Goal: Task Accomplishment & Management: Complete application form

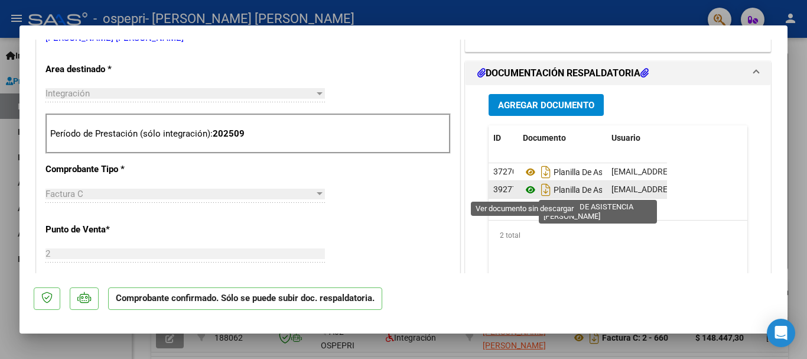
click at [523, 193] on icon at bounding box center [530, 190] width 15 height 14
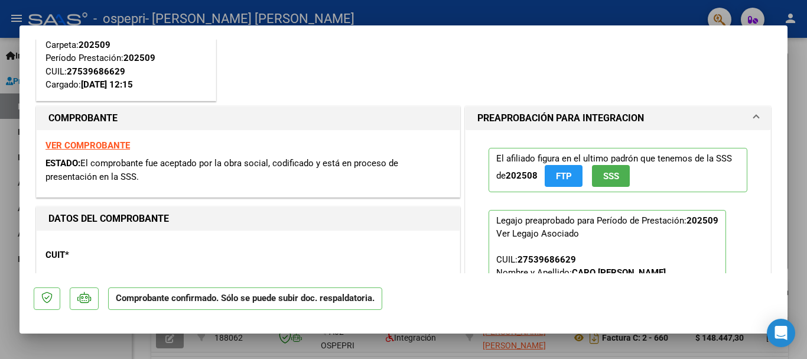
scroll to position [118, 0]
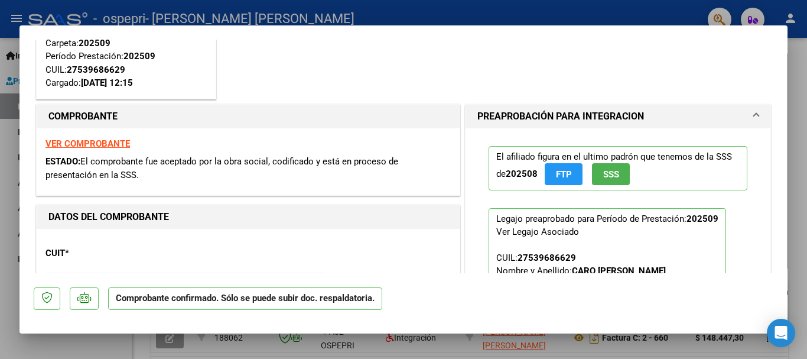
click at [119, 141] on strong "VER COMPROBANTE" at bounding box center [87, 143] width 84 height 11
click at [559, 174] on span "FTP" at bounding box center [564, 174] width 16 height 11
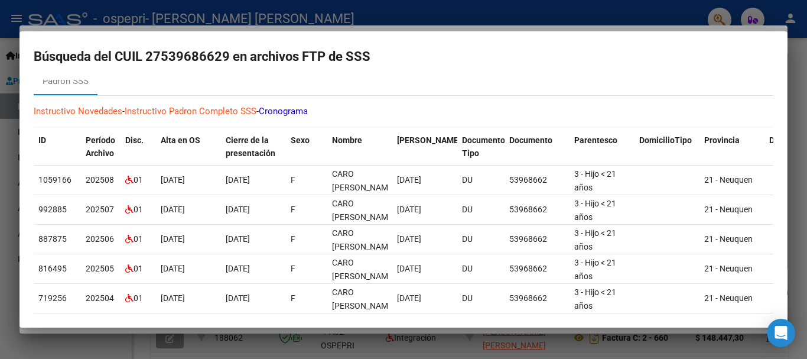
scroll to position [0, 0]
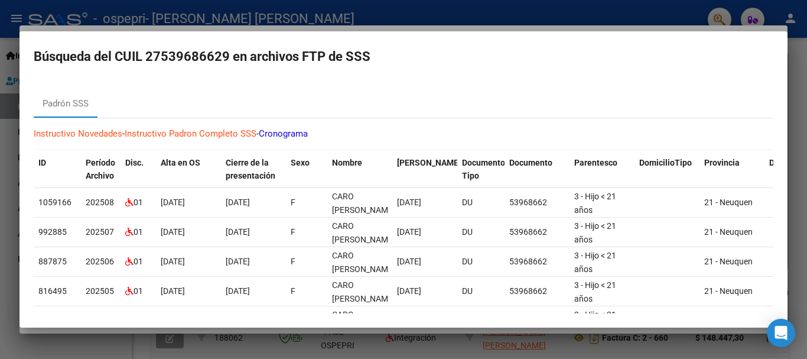
click at [785, 78] on mat-dialog-container "Búsqueda del CUIL 27539686629 en archivos FTP de SSS Padrón SSS Instructivo Nov…" at bounding box center [403, 179] width 768 height 296
click at [779, 334] on icon "Open Intercom Messenger" at bounding box center [781, 332] width 14 height 15
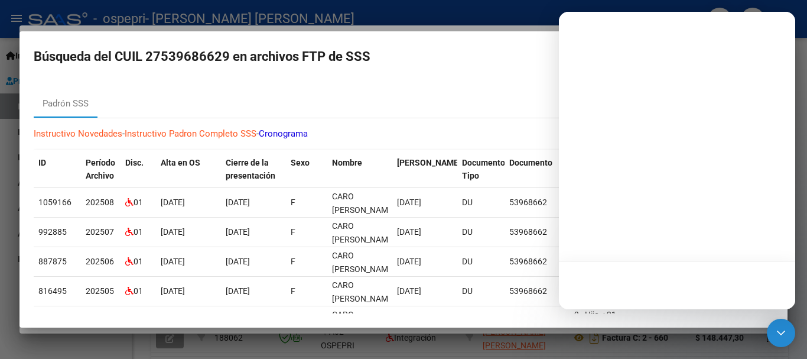
click at [806, 288] on div at bounding box center [403, 179] width 807 height 359
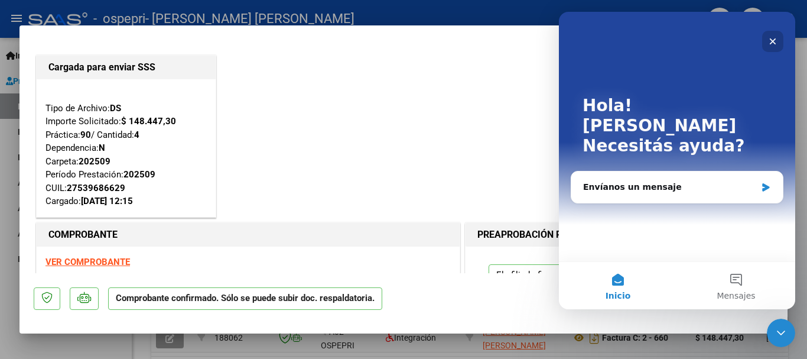
click at [772, 43] on icon "Cerrar" at bounding box center [773, 41] width 6 height 6
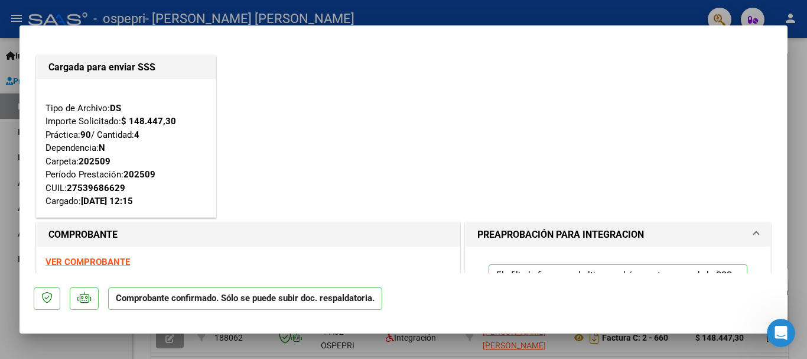
click at [799, 48] on div at bounding box center [403, 179] width 807 height 359
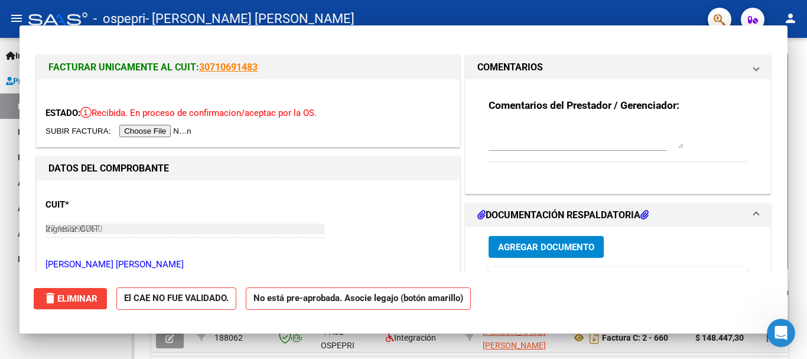
type input "$ 0,00"
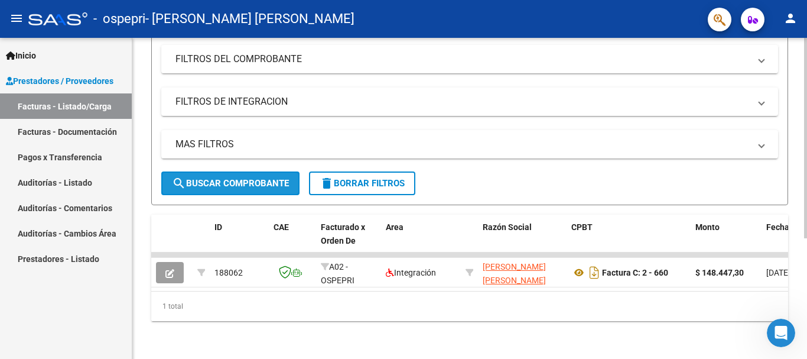
click at [261, 178] on span "search Buscar Comprobante" at bounding box center [230, 183] width 117 height 11
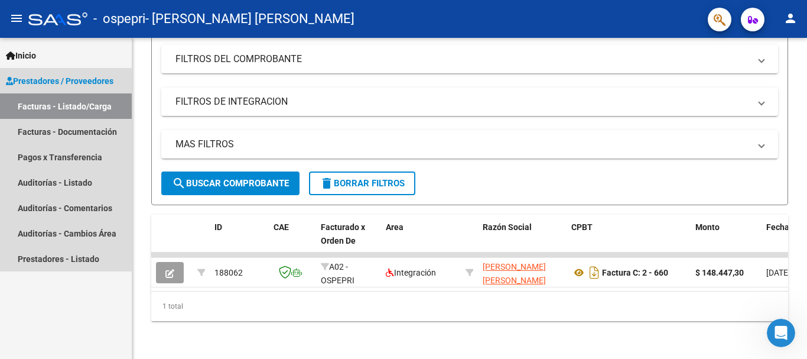
click at [50, 83] on span "Prestadores / Proveedores" at bounding box center [60, 80] width 108 height 13
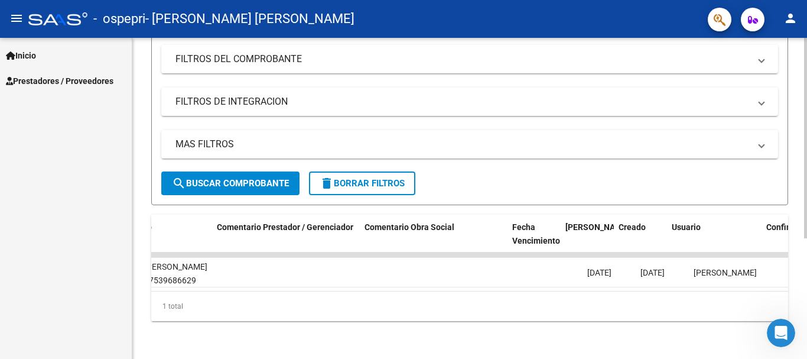
scroll to position [0, 1498]
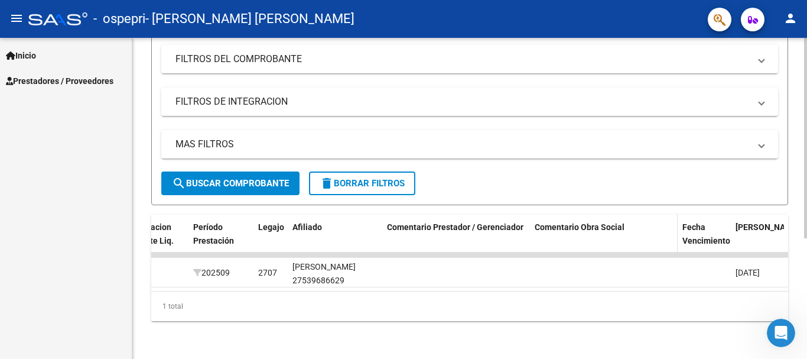
click at [587, 222] on span "Comentario Obra Social" at bounding box center [580, 226] width 90 height 9
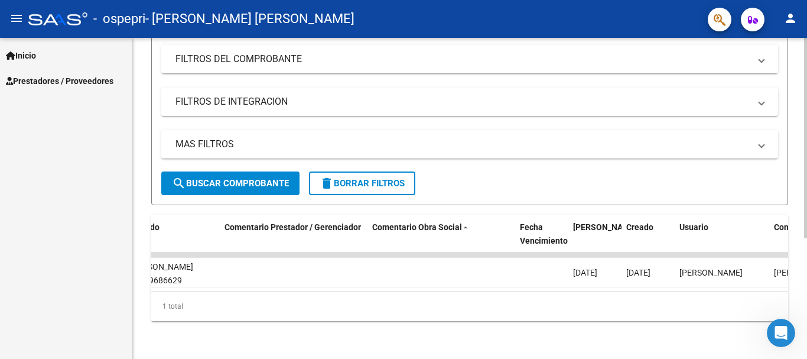
scroll to position [0, 1653]
click at [472, 224] on span at bounding box center [472, 228] width 7 height 8
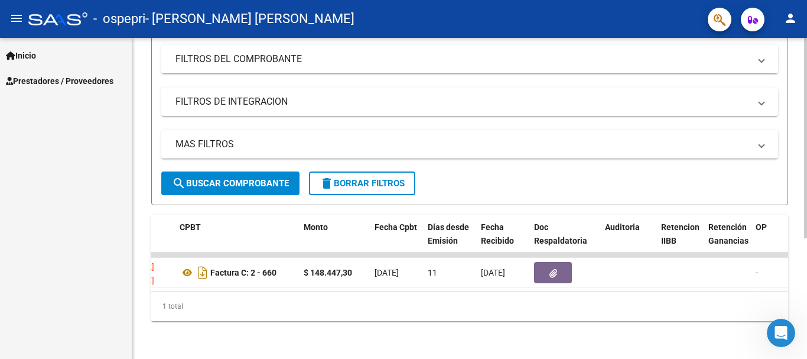
scroll to position [0, 126]
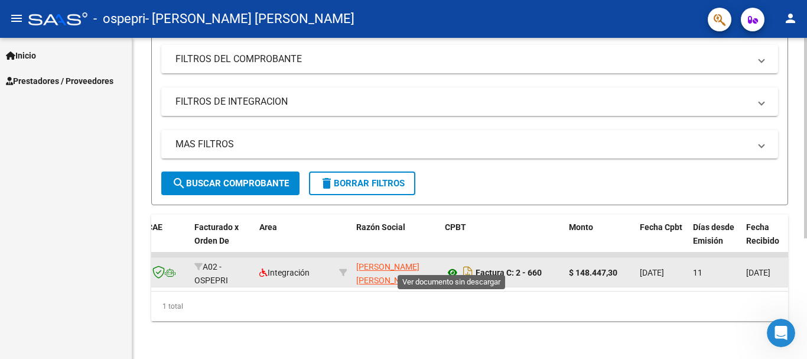
click at [454, 265] on icon at bounding box center [452, 272] width 15 height 14
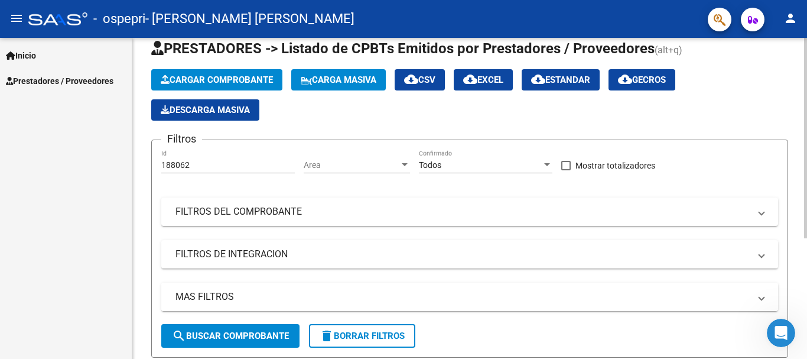
scroll to position [15, 0]
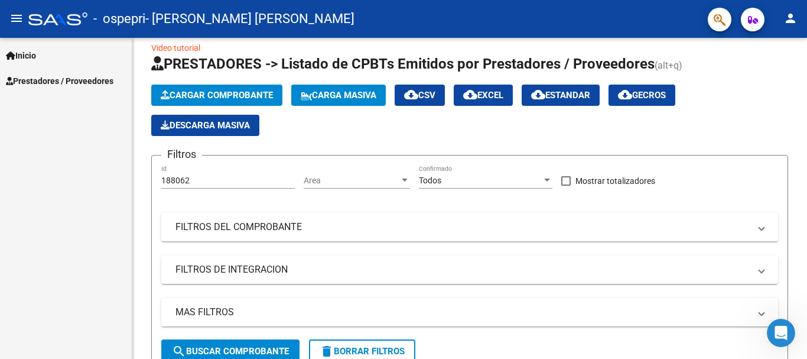
click at [27, 53] on span "Inicio" at bounding box center [21, 55] width 30 height 13
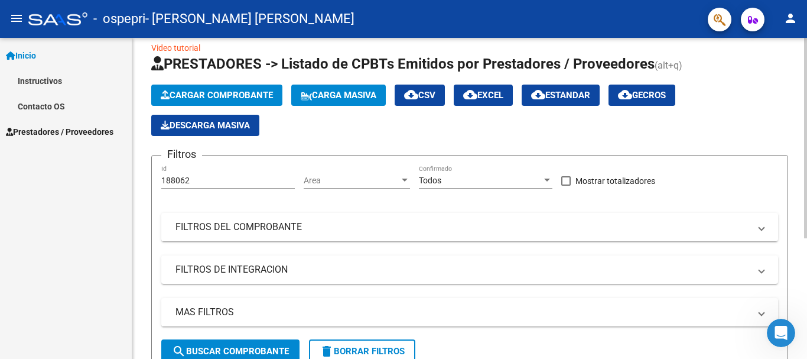
scroll to position [193, 0]
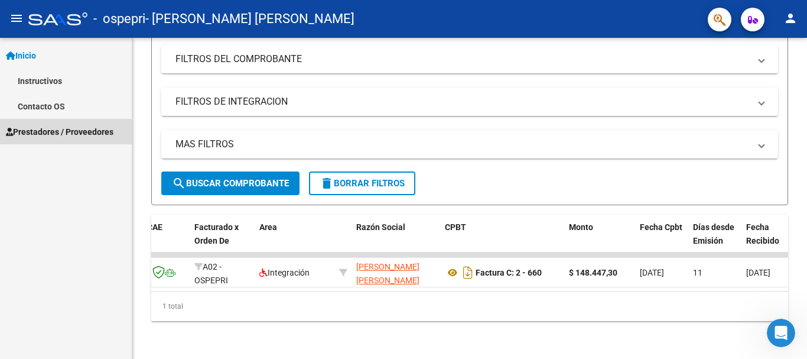
click at [50, 134] on span "Prestadores / Proveedores" at bounding box center [60, 131] width 108 height 13
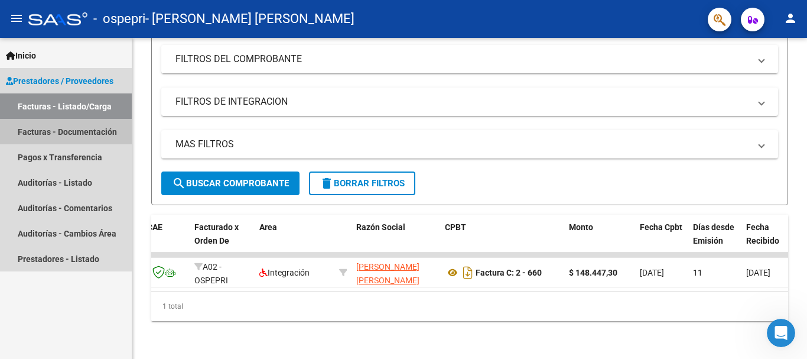
click at [78, 134] on link "Facturas - Documentación" at bounding box center [66, 131] width 132 height 25
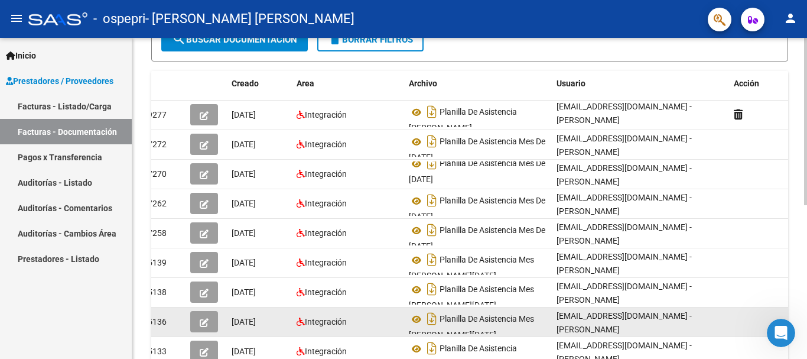
scroll to position [59, 0]
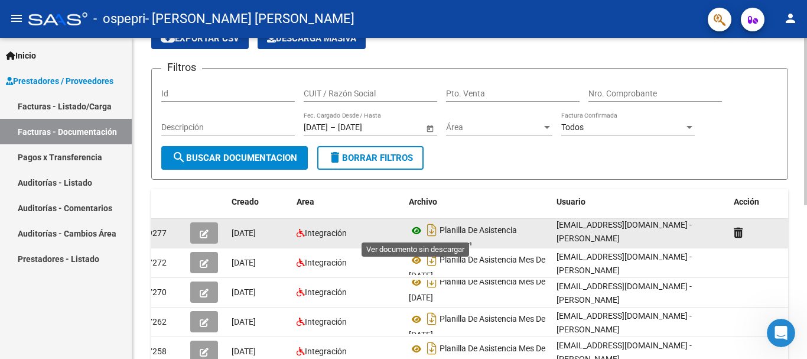
click at [418, 230] on icon at bounding box center [416, 230] width 15 height 14
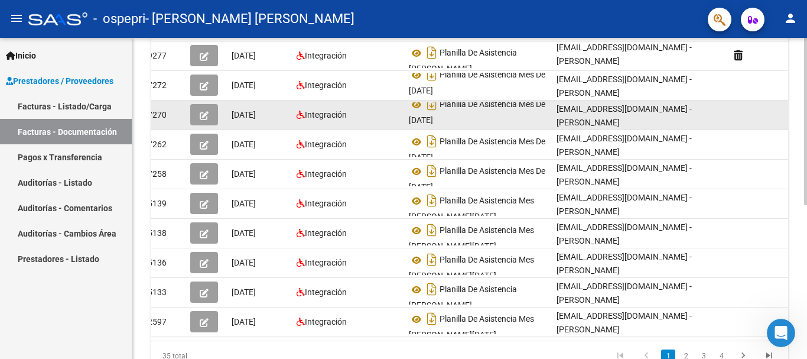
scroll to position [118, 0]
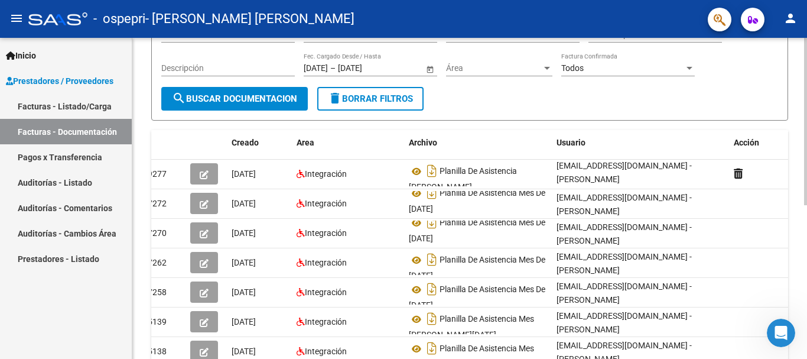
click at [272, 103] on span "search Buscar Documentacion" at bounding box center [234, 98] width 125 height 11
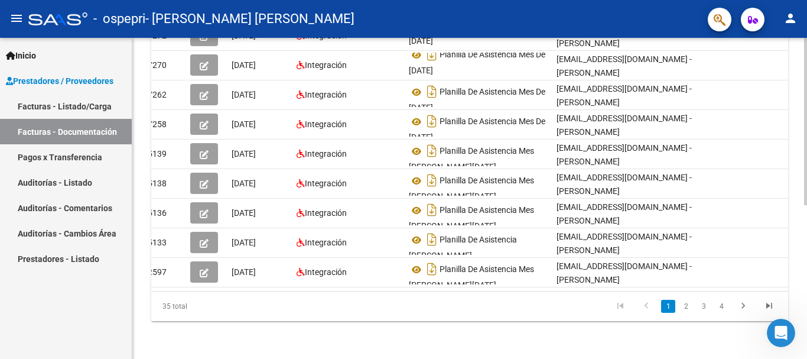
scroll to position [0, 0]
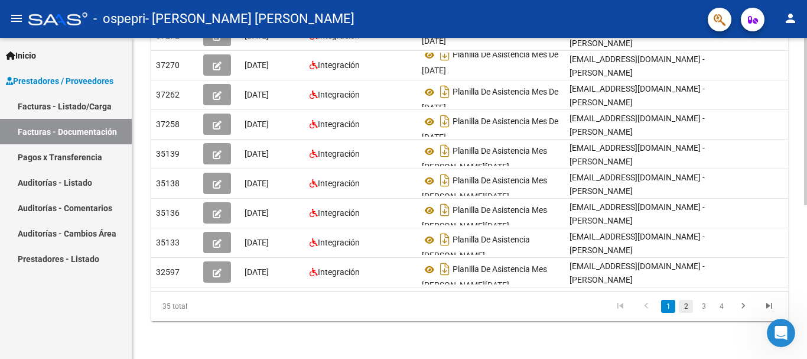
click at [687, 305] on link "2" at bounding box center [686, 306] width 14 height 13
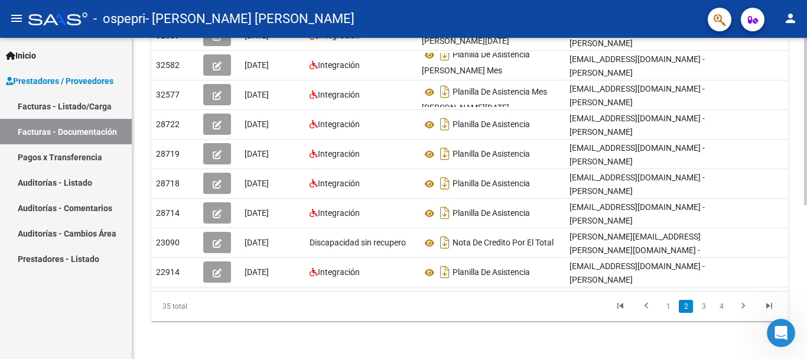
scroll to position [295, 0]
click at [806, 289] on div at bounding box center [805, 274] width 3 height 167
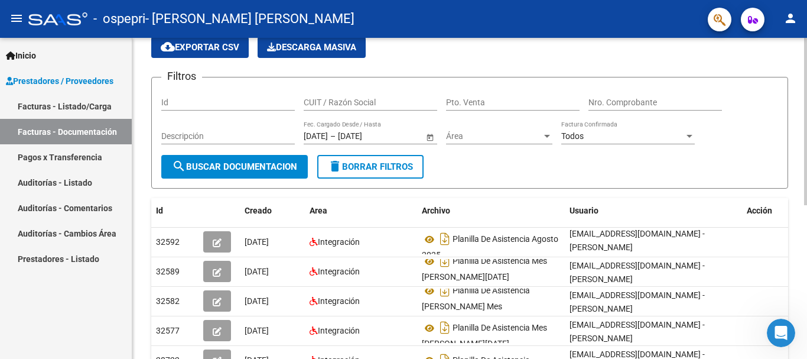
scroll to position [0, 0]
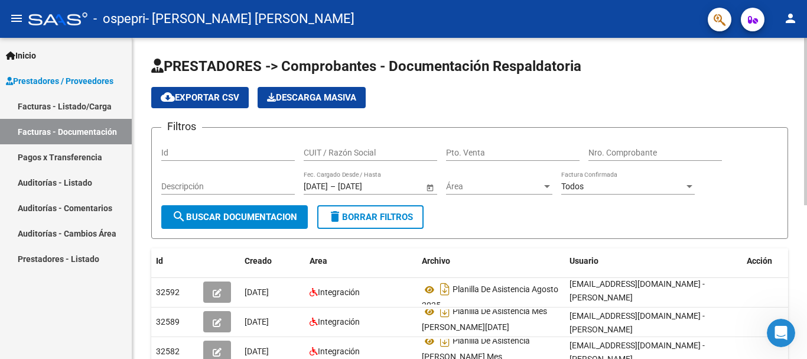
click at [227, 216] on span "search Buscar Documentacion" at bounding box center [234, 217] width 125 height 11
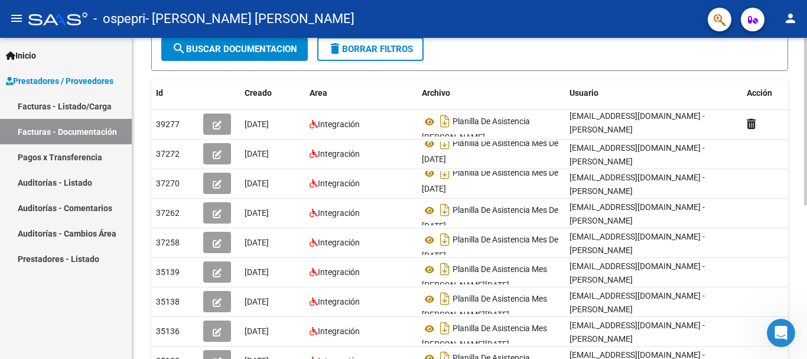
scroll to position [295, 0]
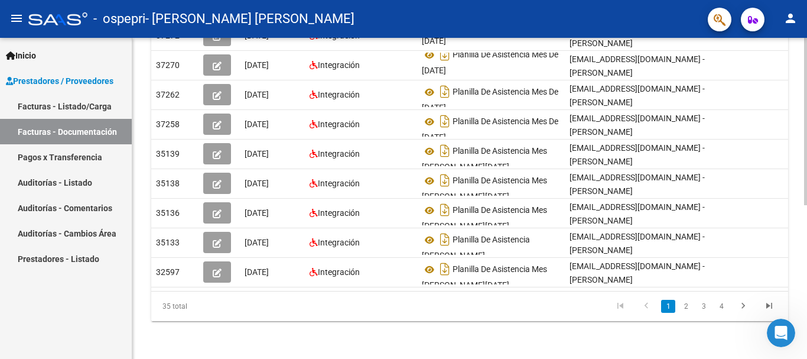
click at [798, 335] on div "PRESTADORES -> Comprobantes - Documentación Respaldatoria cloud_download Export…" at bounding box center [471, 55] width 678 height 607
click at [686, 309] on link "2" at bounding box center [686, 306] width 14 height 13
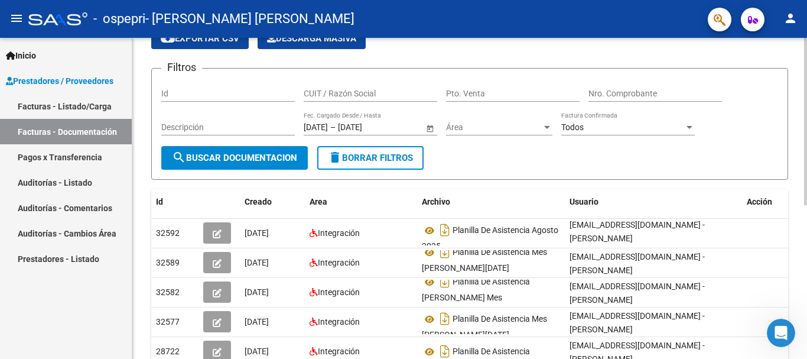
scroll to position [0, 0]
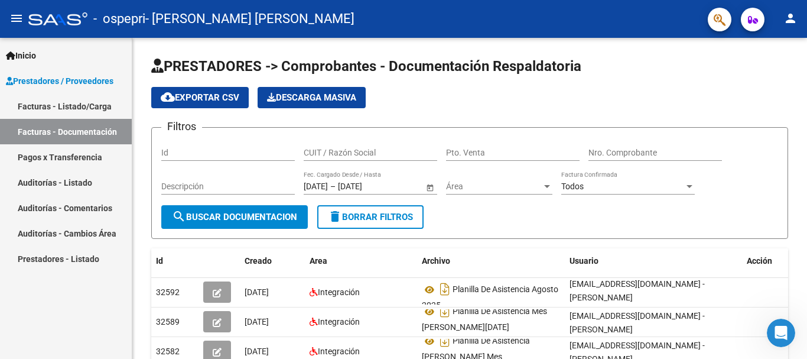
click at [22, 56] on span "Inicio" at bounding box center [21, 55] width 30 height 13
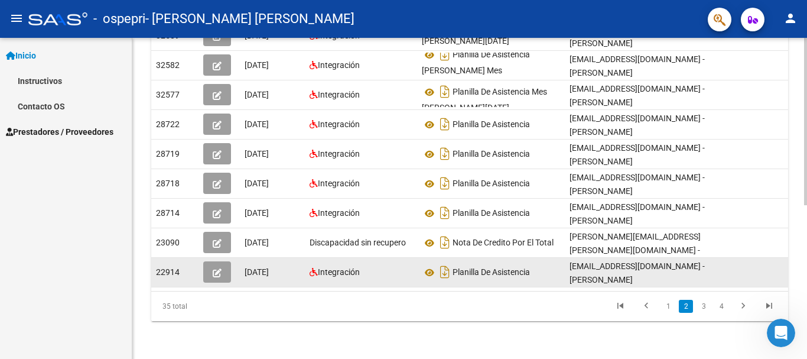
scroll to position [2, 0]
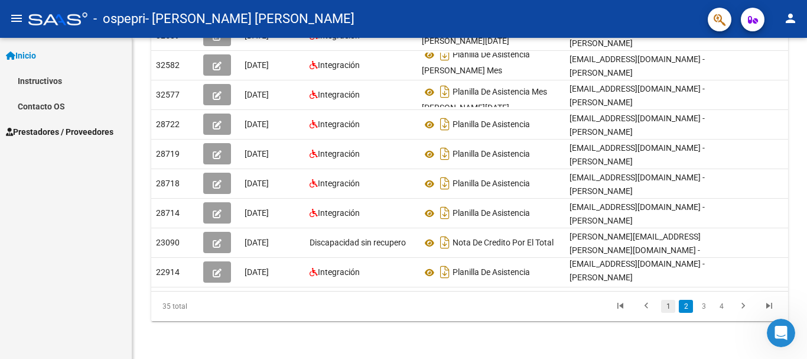
click at [672, 302] on link "1" at bounding box center [668, 306] width 14 height 13
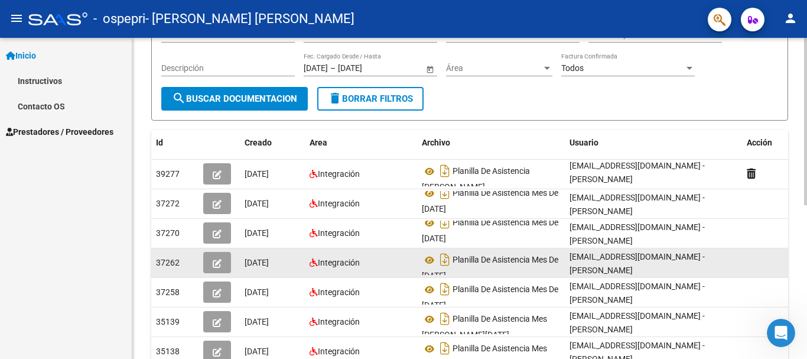
scroll to position [0, 0]
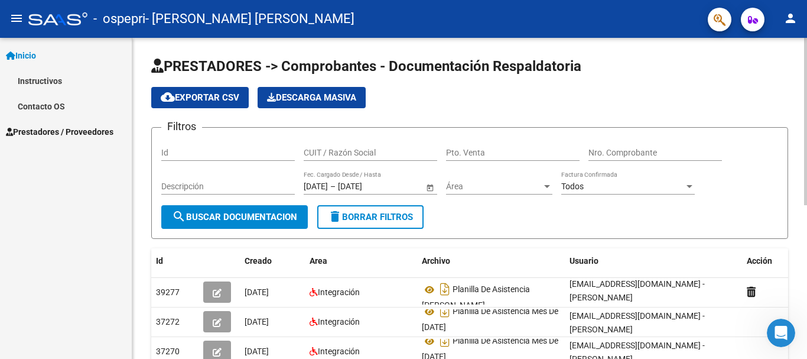
click at [216, 207] on button "search Buscar Documentacion" at bounding box center [234, 217] width 147 height 24
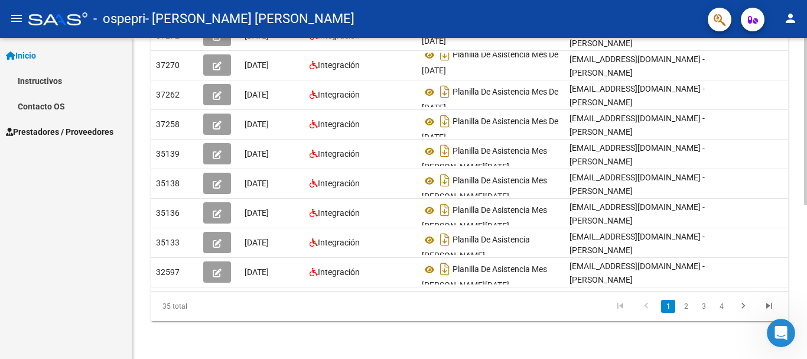
scroll to position [295, 0]
click at [685, 303] on link "2" at bounding box center [686, 306] width 14 height 13
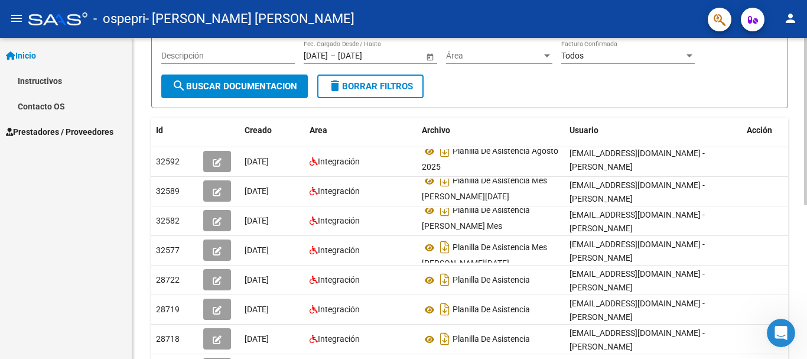
scroll to position [59, 0]
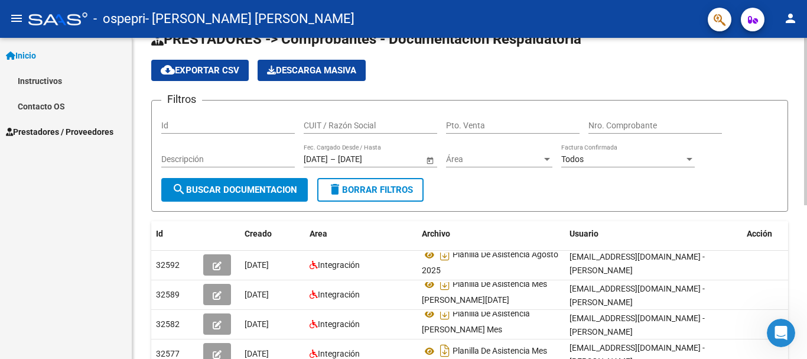
click at [798, 200] on div "PRESTADORES -> Comprobantes - Documentación Respaldatoria cloud_download Export…" at bounding box center [471, 314] width 678 height 607
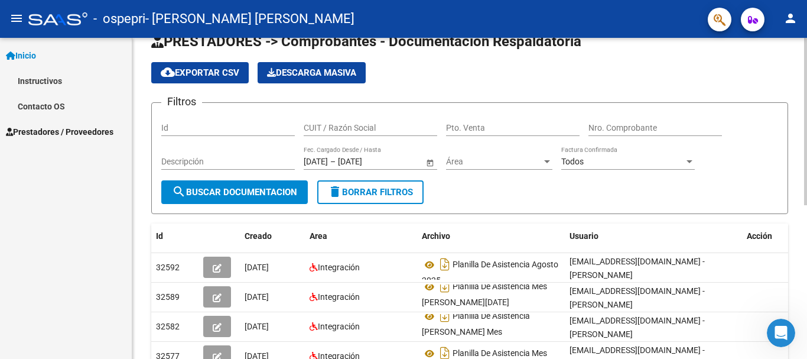
scroll to position [0, 0]
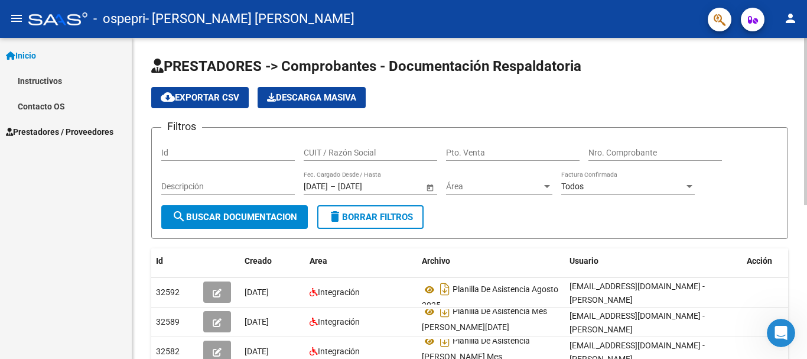
click at [539, 230] on form "Filtros Id CUIT / Razón Social Pto. Venta Nro. Comprobante Descripción [DATE] […" at bounding box center [469, 183] width 637 height 112
click at [27, 53] on span "Inicio" at bounding box center [21, 55] width 30 height 13
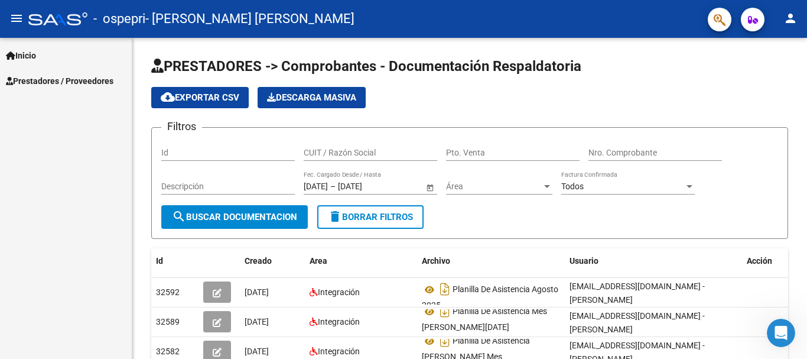
click at [68, 80] on span "Prestadores / Proveedores" at bounding box center [60, 80] width 108 height 13
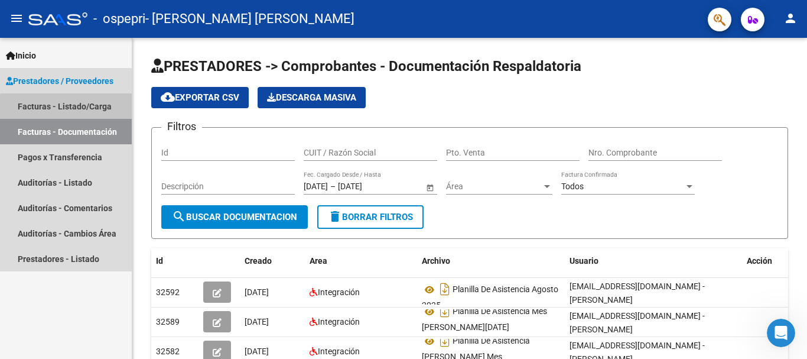
click at [74, 108] on link "Facturas - Listado/Carga" at bounding box center [66, 105] width 132 height 25
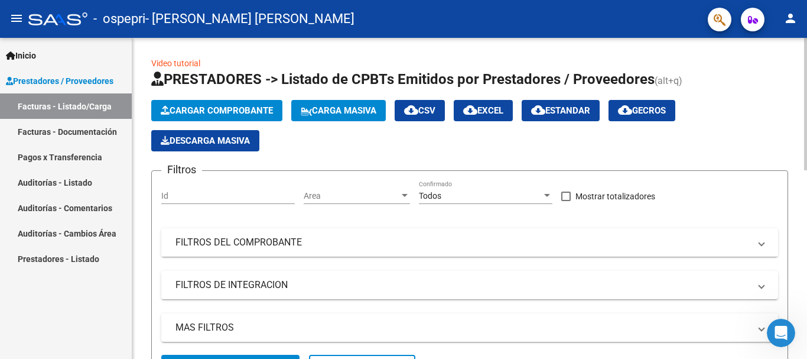
click at [759, 249] on span "FILTROS DEL COMPROBANTE" at bounding box center [467, 242] width 584 height 13
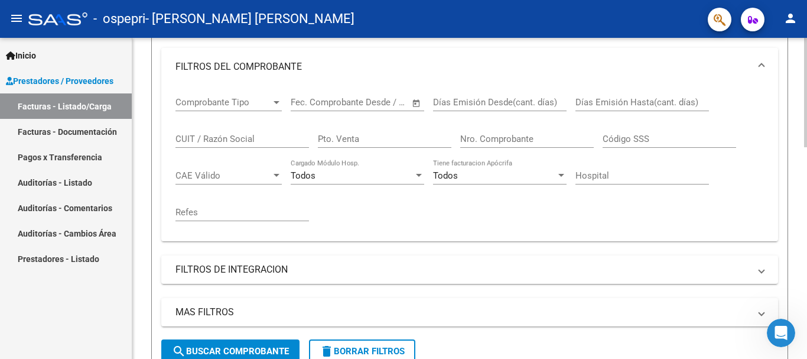
scroll to position [177, 0]
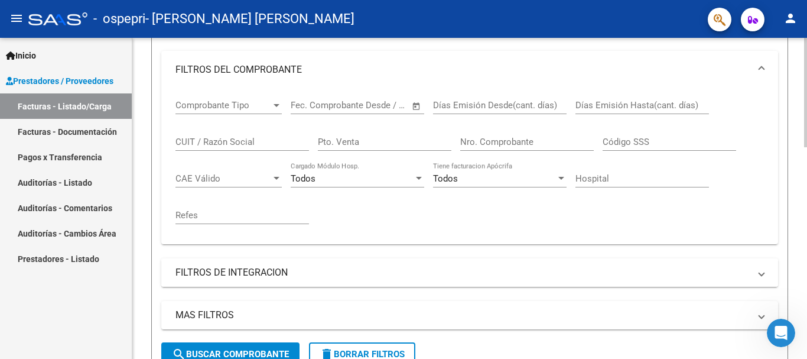
click at [761, 271] on span at bounding box center [761, 272] width 5 height 13
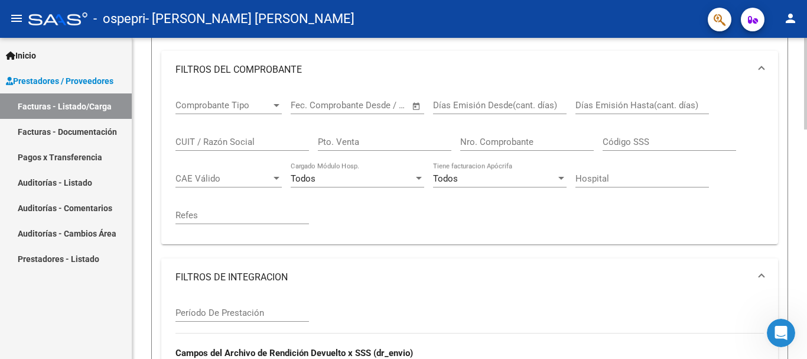
scroll to position [414, 0]
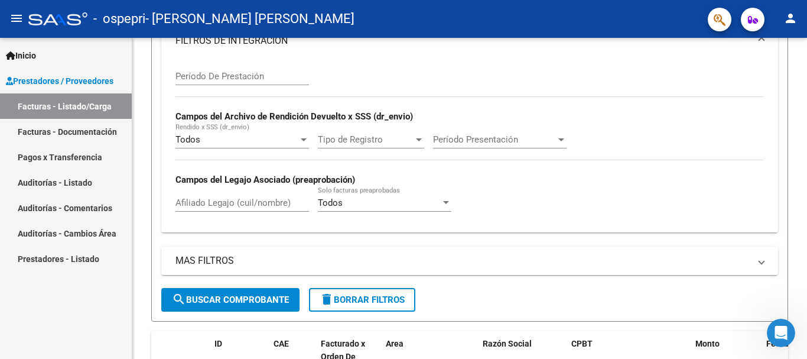
click at [35, 53] on span "Inicio" at bounding box center [21, 55] width 30 height 13
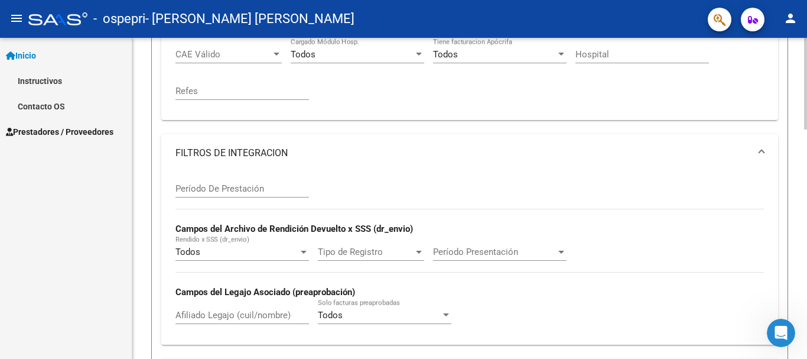
scroll to position [177, 0]
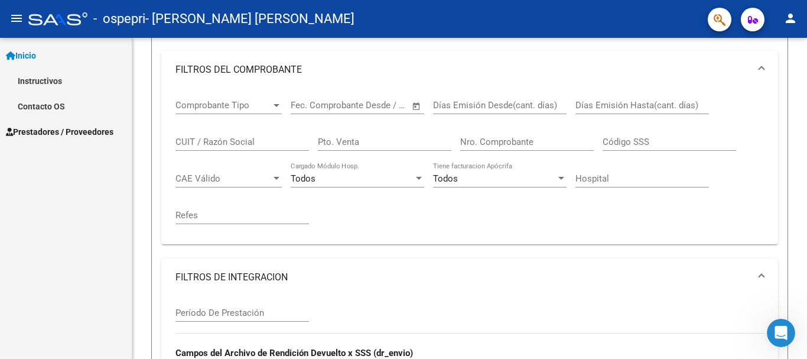
click at [43, 57] on link "Inicio" at bounding box center [66, 55] width 132 height 25
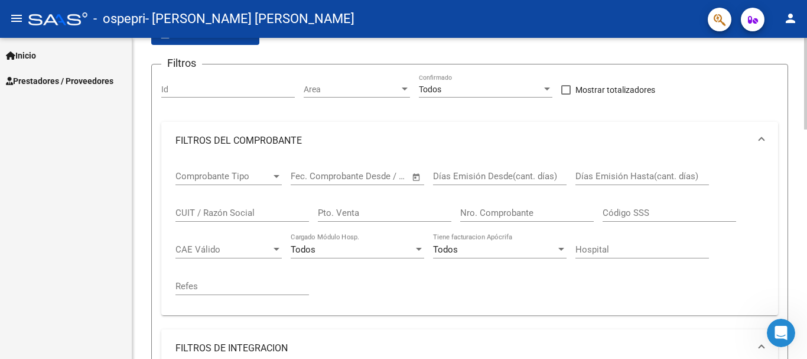
scroll to position [0, 0]
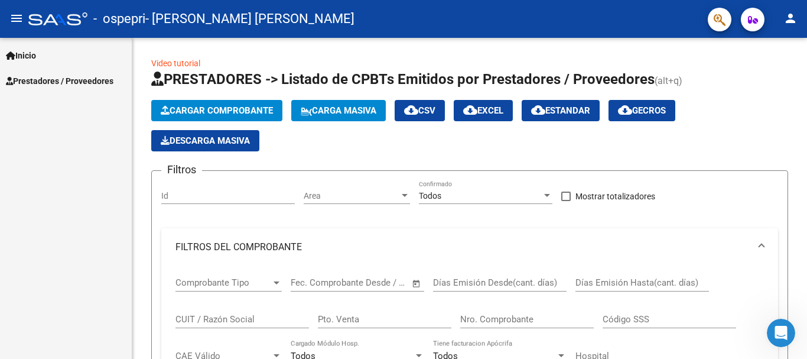
click at [31, 53] on span "Inicio" at bounding box center [21, 55] width 30 height 13
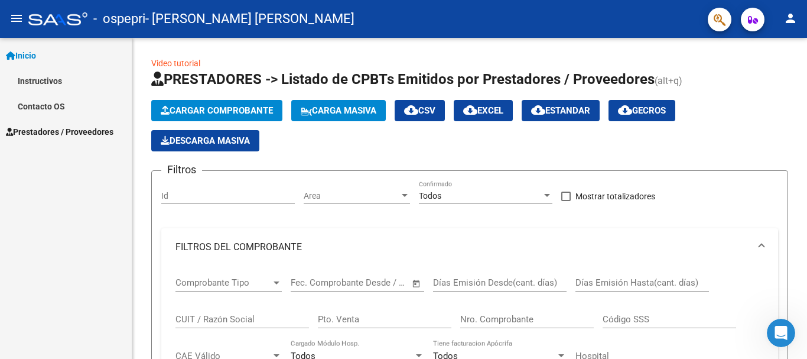
click at [61, 129] on span "Prestadores / Proveedores" at bounding box center [60, 131] width 108 height 13
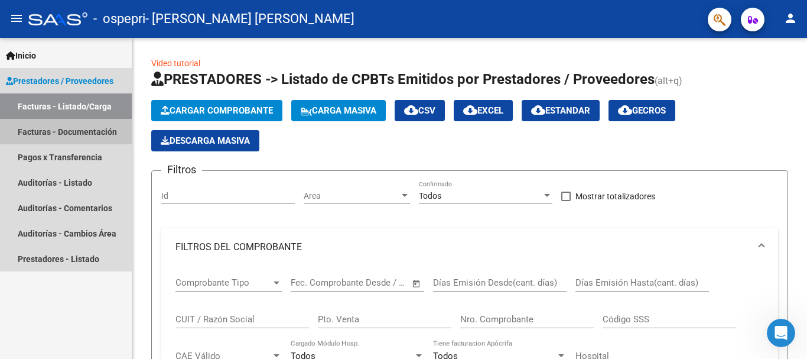
click at [77, 130] on link "Facturas - Documentación" at bounding box center [66, 131] width 132 height 25
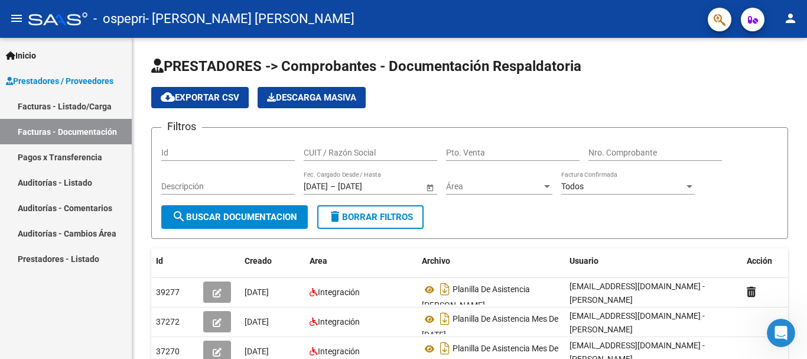
click at [54, 80] on span "Prestadores / Proveedores" at bounding box center [60, 80] width 108 height 13
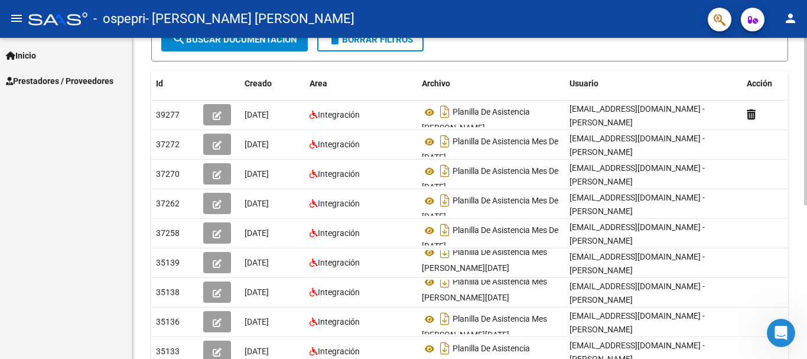
scroll to position [295, 0]
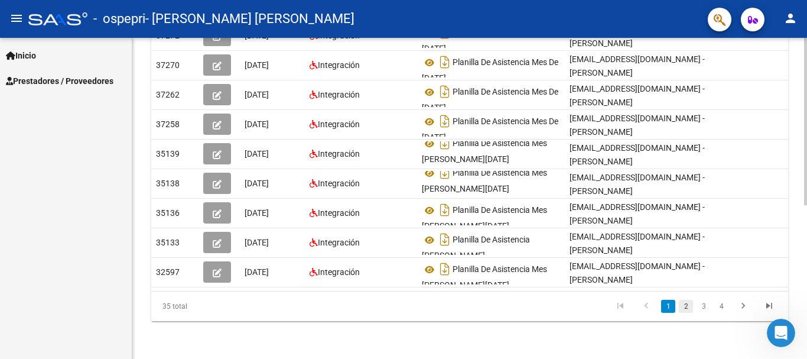
click at [686, 301] on link "2" at bounding box center [686, 306] width 14 height 13
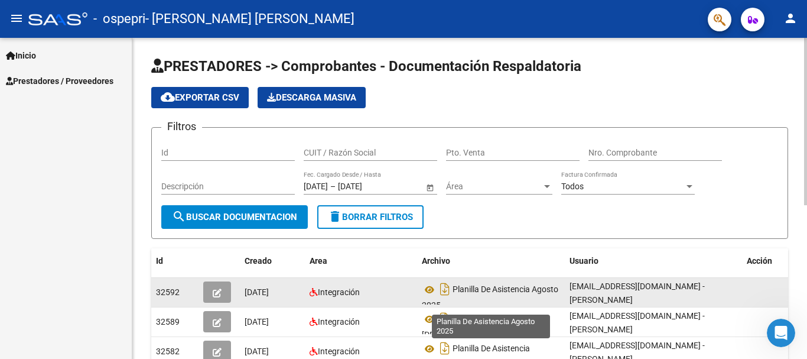
scroll to position [8, 0]
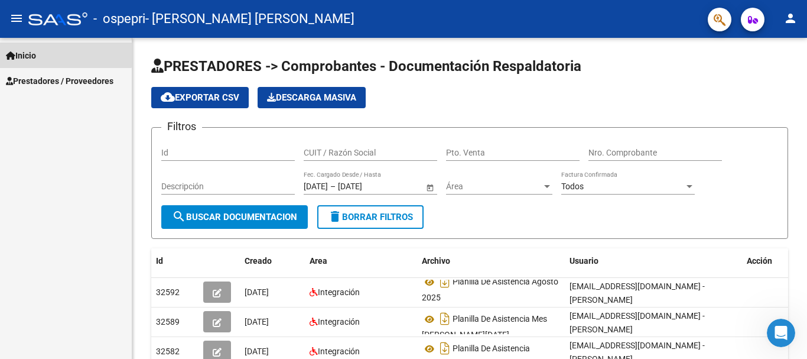
click at [44, 53] on link "Inicio" at bounding box center [66, 55] width 132 height 25
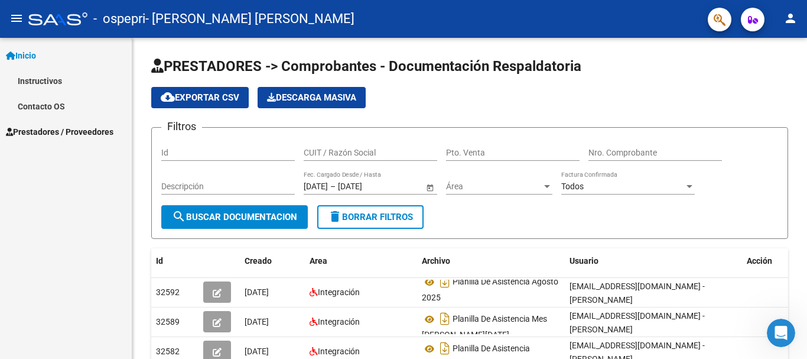
click at [43, 223] on div "Inicio Instructivos Contacto OS Prestadores / Proveedores Facturas - Listado/Ca…" at bounding box center [66, 198] width 132 height 321
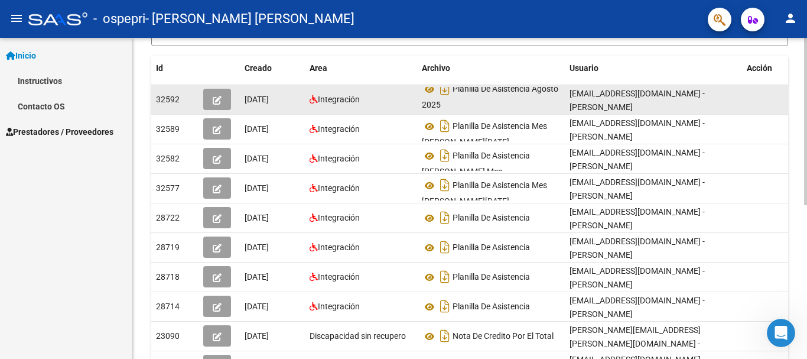
scroll to position [295, 0]
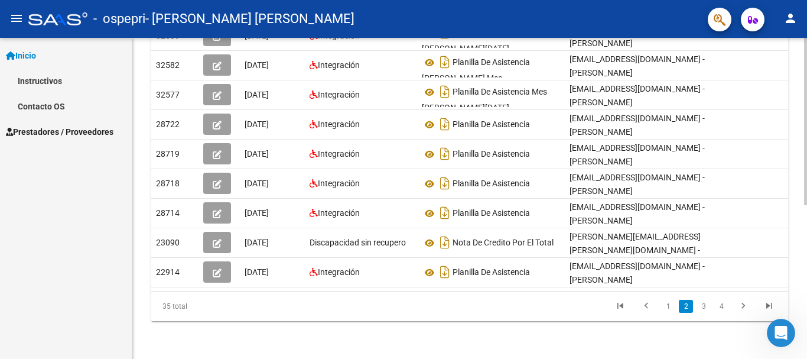
click at [672, 314] on li "1" at bounding box center [668, 306] width 18 height 20
click at [666, 304] on link "1" at bounding box center [668, 306] width 14 height 13
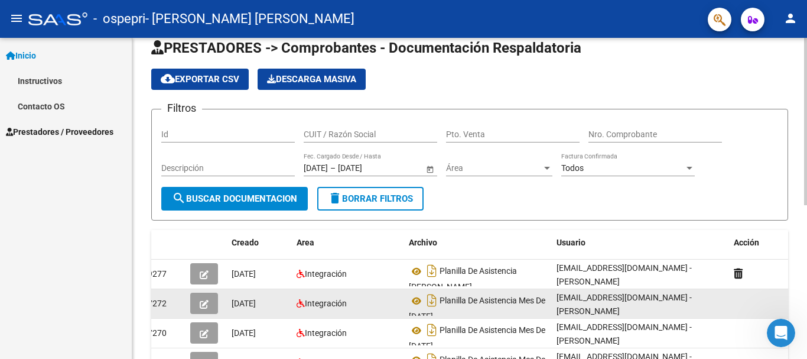
scroll to position [0, 0]
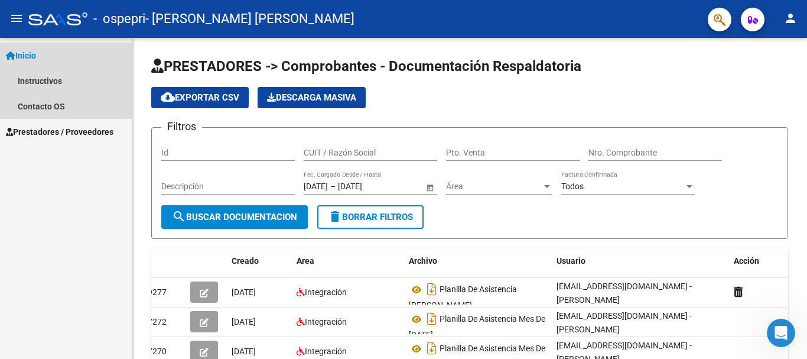
click at [27, 54] on span "Inicio" at bounding box center [21, 55] width 30 height 13
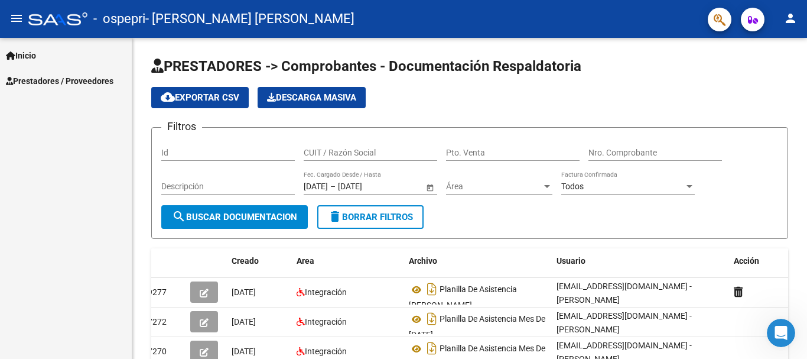
click at [69, 77] on span "Prestadores / Proveedores" at bounding box center [60, 80] width 108 height 13
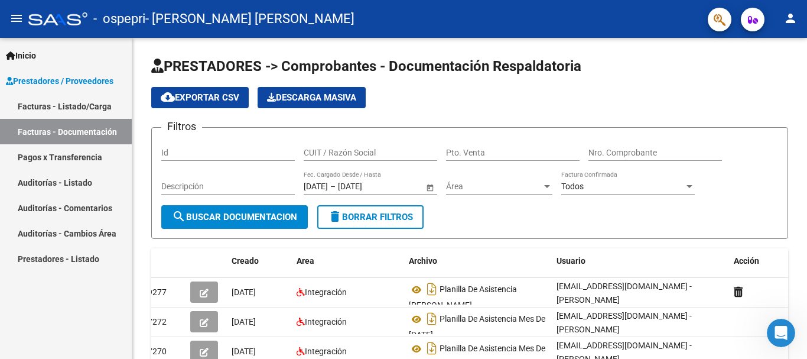
click at [67, 134] on link "Facturas - Documentación" at bounding box center [66, 131] width 132 height 25
click at [71, 211] on link "Auditorías - Comentarios" at bounding box center [66, 207] width 132 height 25
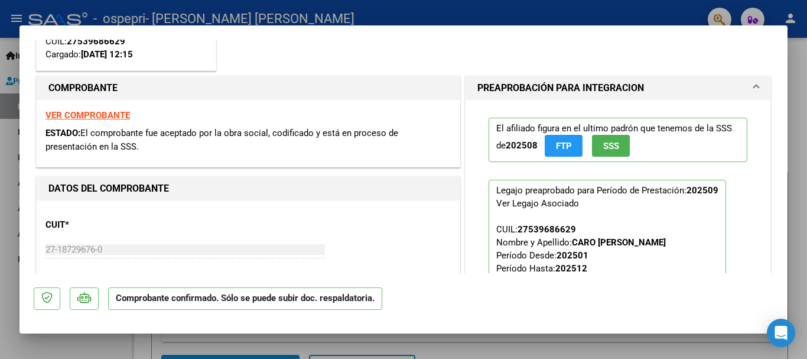
scroll to position [118, 0]
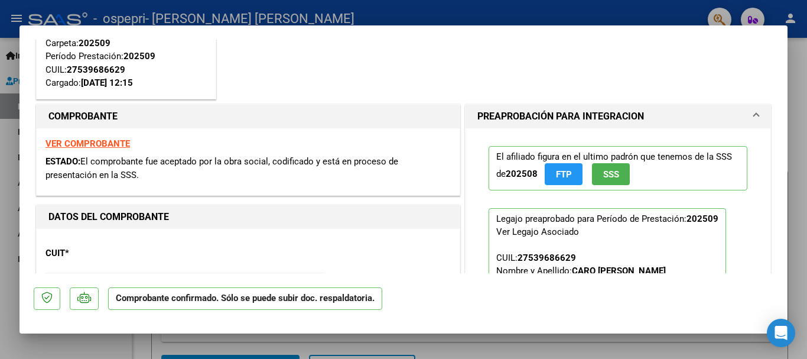
click at [805, 154] on div at bounding box center [403, 179] width 807 height 359
type input "$ 0,00"
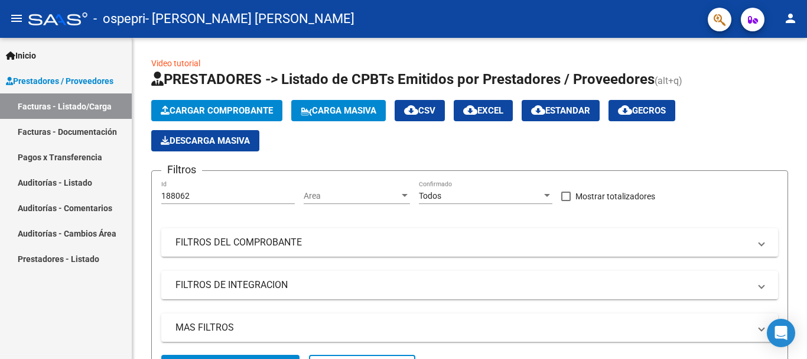
click at [793, 12] on mat-icon "person" at bounding box center [790, 18] width 14 height 14
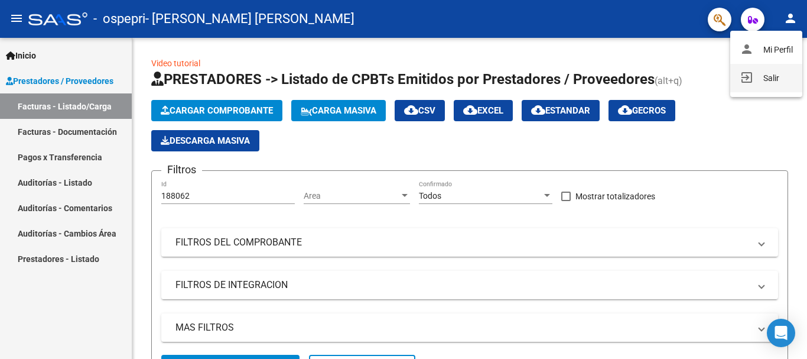
click at [767, 82] on button "exit_to_app Salir" at bounding box center [766, 78] width 72 height 28
